Goal: Information Seeking & Learning: Learn about a topic

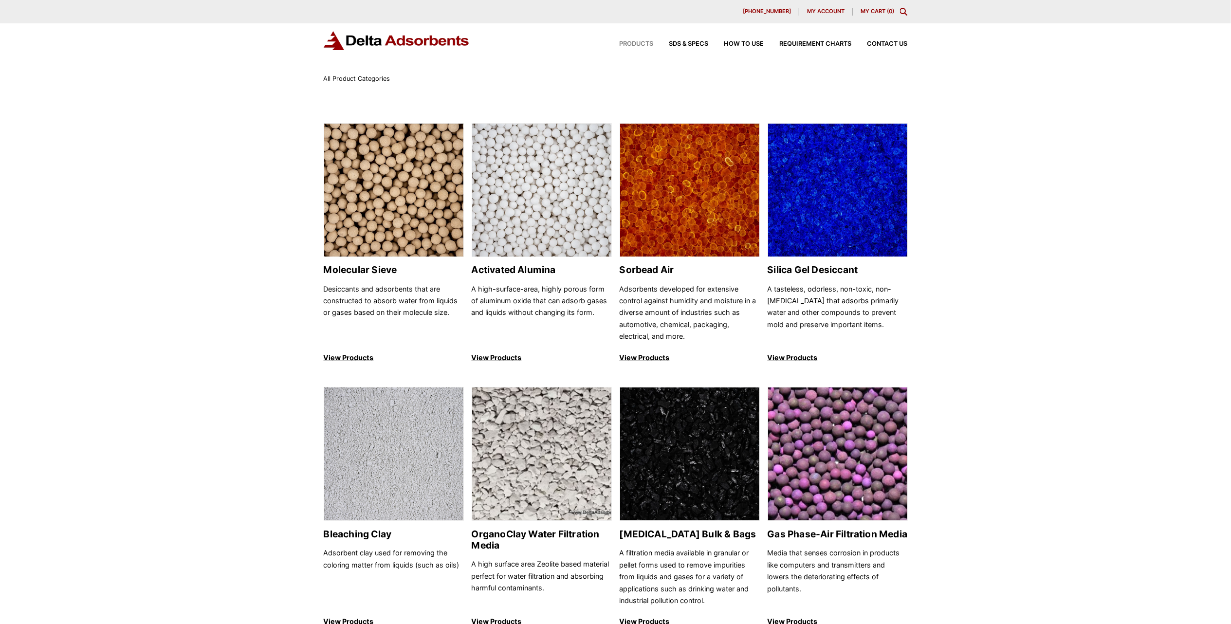
click at [378, 76] on span "All Product Categories" at bounding box center [357, 78] width 67 height 7
click at [365, 355] on p "View Products" at bounding box center [394, 358] width 140 height 12
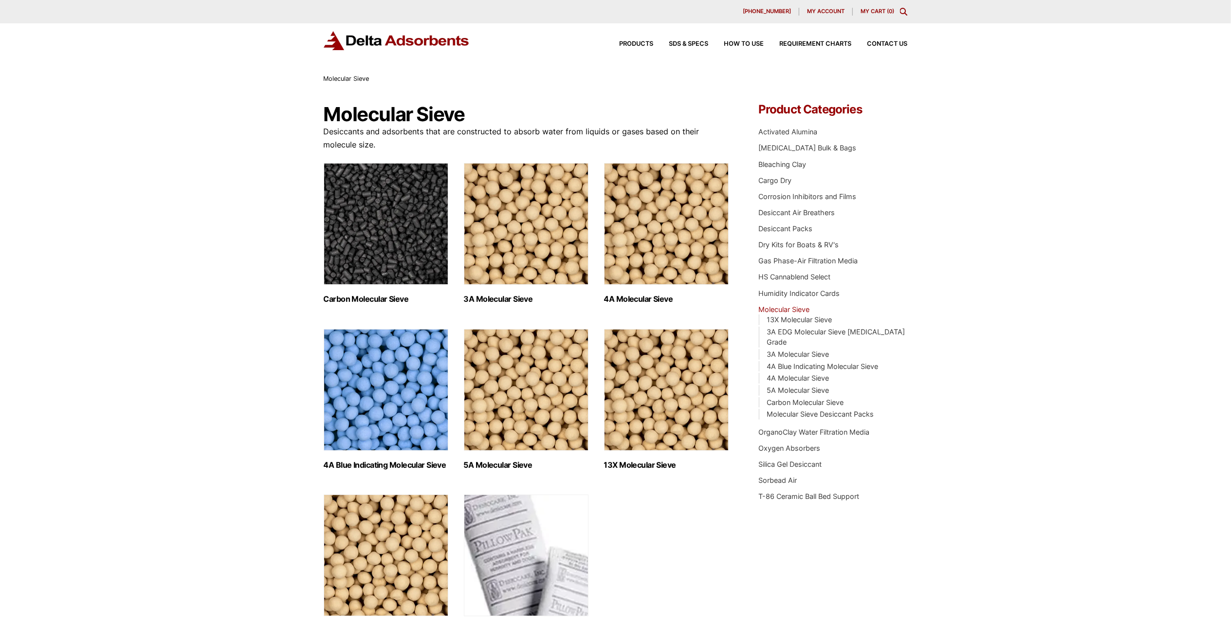
click at [361, 464] on h2 "4A Blue Indicating Molecular Sieve (2)" at bounding box center [386, 464] width 125 height 9
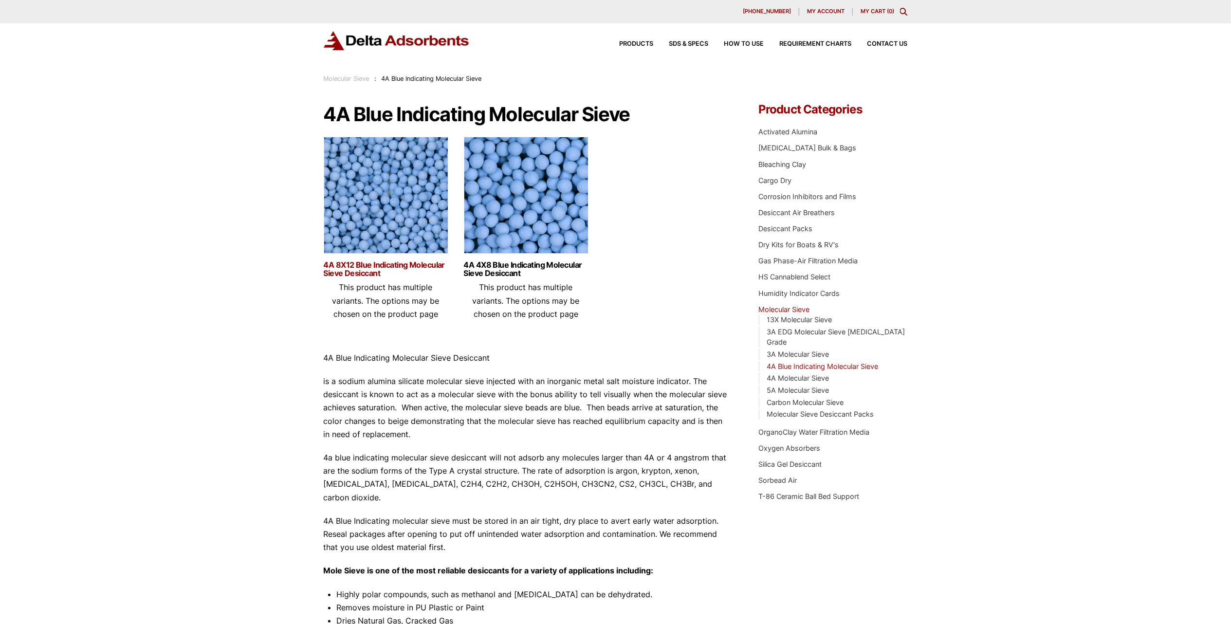
click at [396, 265] on link "4A 8X12 Blue Indicating Molecular Sieve Desiccant" at bounding box center [386, 269] width 125 height 17
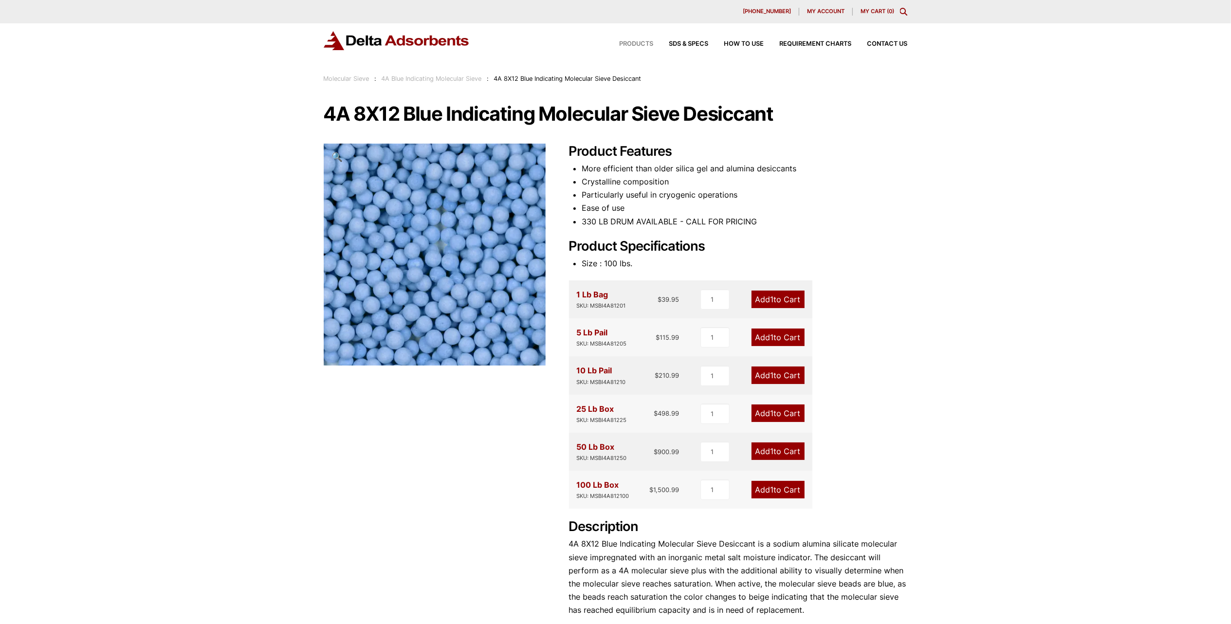
click at [640, 45] on span "Products" at bounding box center [636, 44] width 34 height 6
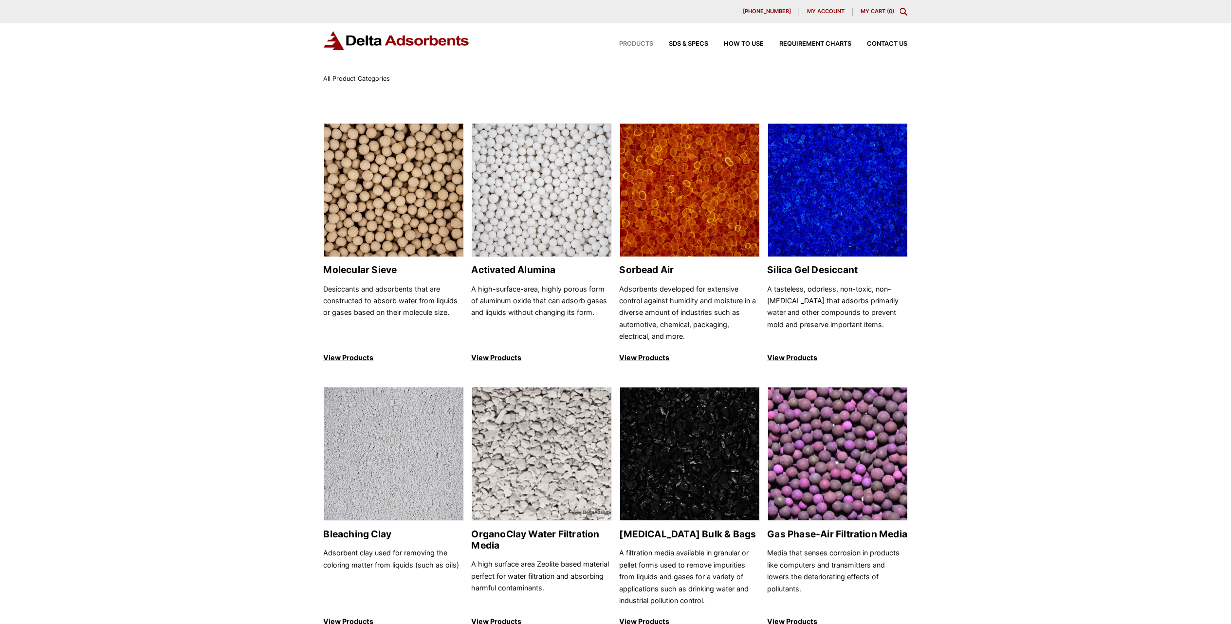
click at [390, 75] on div "All Product Categories" at bounding box center [616, 78] width 584 height 11
click at [413, 75] on div "All Product Categories" at bounding box center [616, 78] width 584 height 11
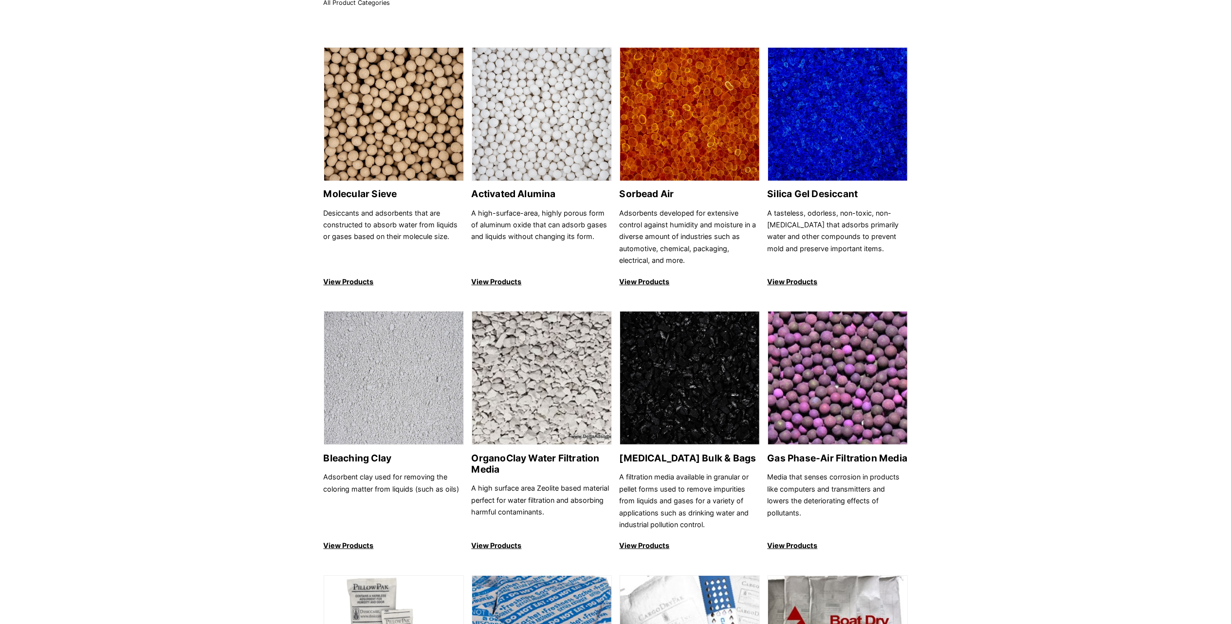
scroll to position [259, 0]
